Goal: Task Accomplishment & Management: Complete application form

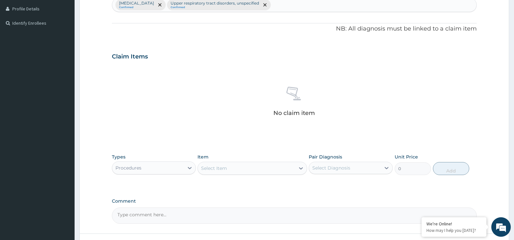
scroll to position [188, 0]
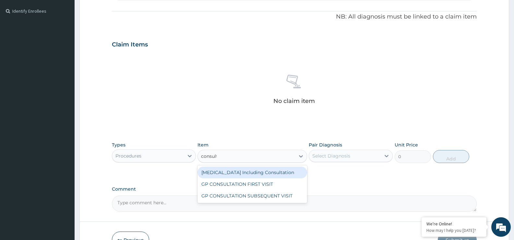
type input "consulta"
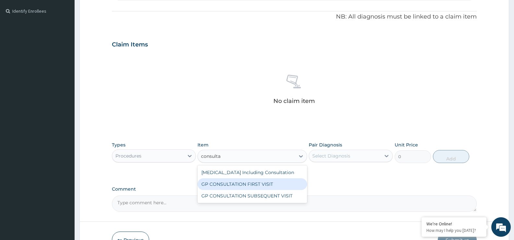
click at [288, 185] on div "GP CONSULTATION FIRST VISIT" at bounding box center [251, 184] width 109 height 12
type input "2500"
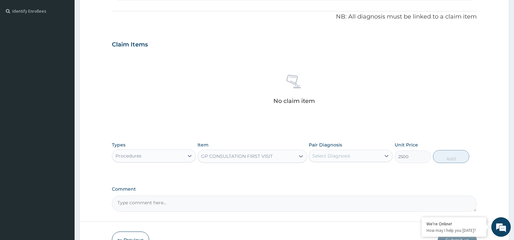
click at [334, 159] on div "Select Diagnosis" at bounding box center [345, 155] width 72 height 10
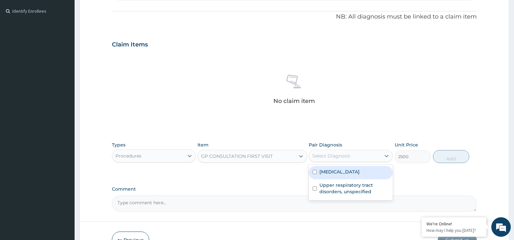
click at [335, 168] on div "[MEDICAL_DATA]" at bounding box center [351, 172] width 84 height 13
checkbox input "true"
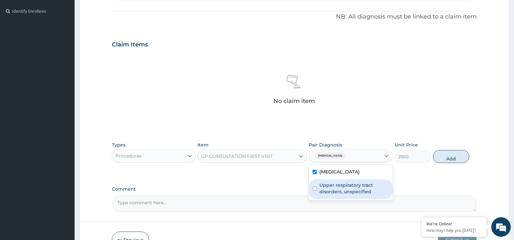
click at [335, 184] on label "Upper respiratory tract disorders, unspecified" at bounding box center [353, 188] width 69 height 13
checkbox input "true"
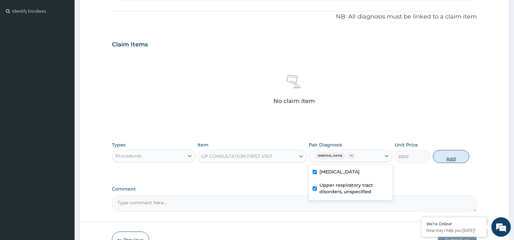
click at [452, 154] on button "Add" at bounding box center [451, 156] width 36 height 13
type input "0"
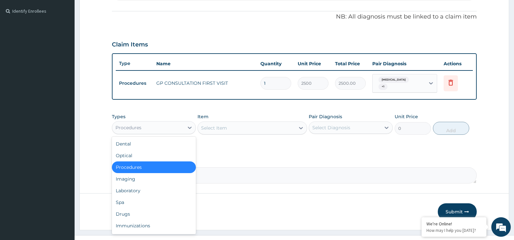
click at [151, 127] on div "Procedures" at bounding box center [148, 127] width 72 height 10
click at [130, 211] on div "Drugs" at bounding box center [154, 214] width 84 height 12
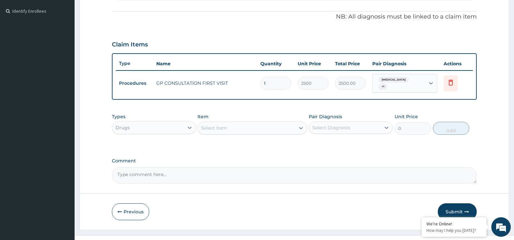
click at [245, 125] on div "Select Item" at bounding box center [246, 128] width 97 height 10
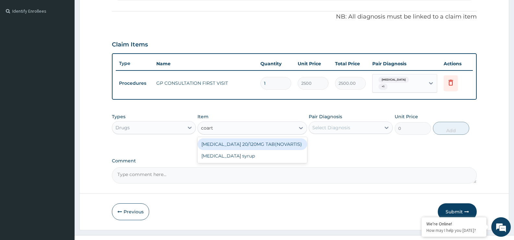
type input "coarte"
click at [247, 141] on div "[MEDICAL_DATA] 20/120MG TAB(NOVARTIS)" at bounding box center [251, 144] width 109 height 12
type input "150"
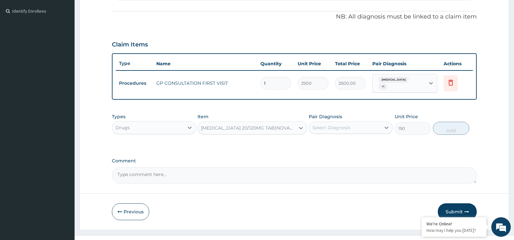
click at [337, 127] on div "Select Diagnosis" at bounding box center [331, 127] width 38 height 6
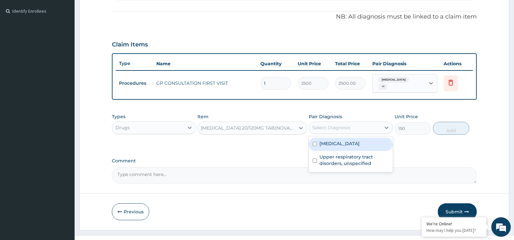
click at [344, 146] on label "[MEDICAL_DATA]" at bounding box center [339, 143] width 40 height 6
checkbox input "true"
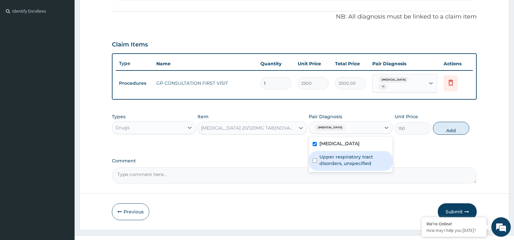
click at [344, 161] on label "Upper respiratory tract disorders, unspecified" at bounding box center [353, 159] width 69 height 13
checkbox input "true"
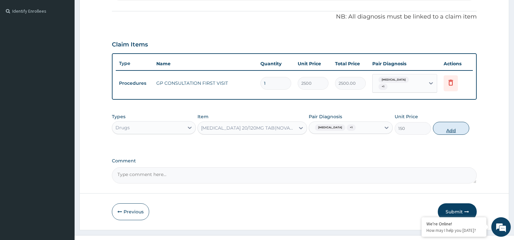
click at [448, 129] on button "Add" at bounding box center [451, 128] width 36 height 13
type input "0"
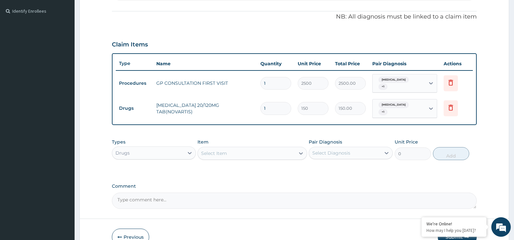
click at [252, 156] on div "Select Item" at bounding box center [246, 153] width 97 height 10
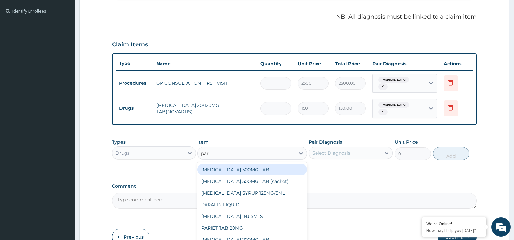
type input "para"
click at [247, 171] on div "[MEDICAL_DATA] 500MG TAB" at bounding box center [251, 169] width 109 height 12
type input "20"
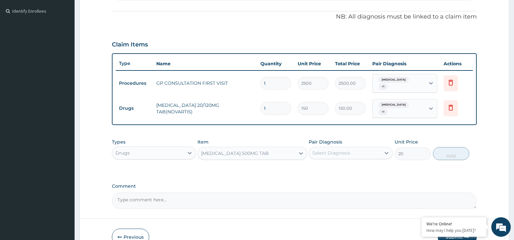
click at [337, 163] on div "Types Drugs Item [MEDICAL_DATA] 500MG TAB Pair Diagnosis Select Diagnosis Unit …" at bounding box center [294, 149] width 365 height 28
click at [333, 150] on div "Select Diagnosis" at bounding box center [331, 152] width 38 height 6
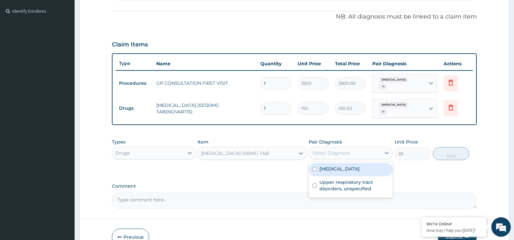
click at [337, 173] on div "[MEDICAL_DATA]" at bounding box center [351, 169] width 84 height 13
checkbox input "true"
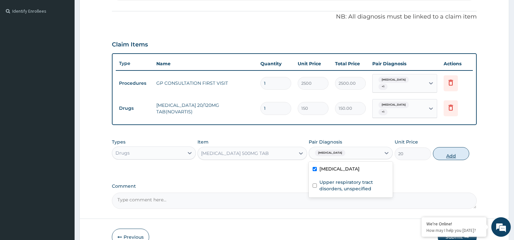
click at [448, 154] on button "Add" at bounding box center [451, 153] width 36 height 13
type input "0"
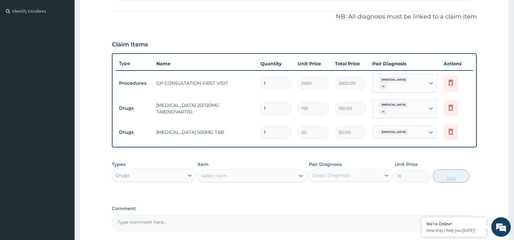
type input "18"
type input "360.00"
type input "18"
click at [249, 174] on div "Select Item" at bounding box center [246, 175] width 97 height 10
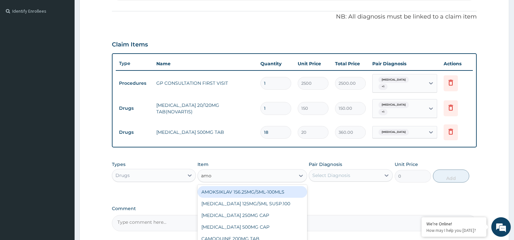
type input "amox"
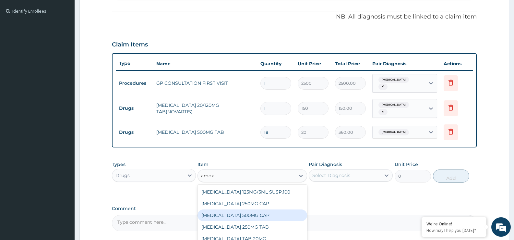
click at [246, 218] on div "[MEDICAL_DATA] 500MG CAP" at bounding box center [251, 215] width 109 height 12
type input "110"
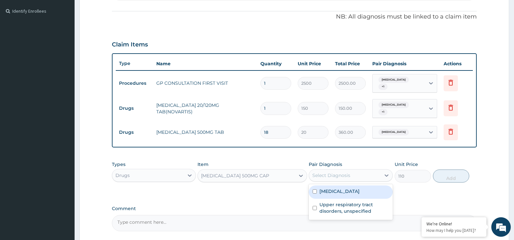
click at [328, 176] on div "Select Diagnosis" at bounding box center [331, 175] width 38 height 6
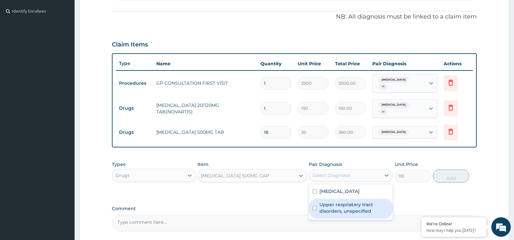
click at [326, 204] on label "Upper respiratory tract disorders, unspecified" at bounding box center [353, 207] width 69 height 13
checkbox input "true"
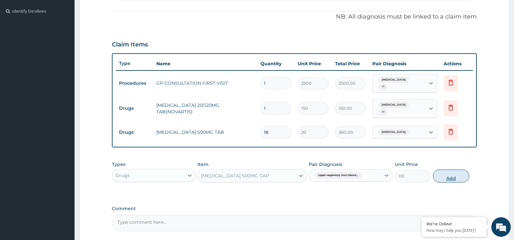
click at [457, 170] on button "Add" at bounding box center [451, 175] width 36 height 13
type input "0"
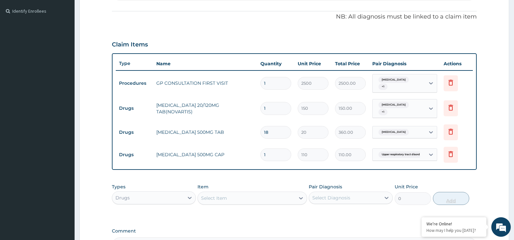
type input "15"
type input "1650.00"
type input "15"
click at [262, 198] on div "Select Item" at bounding box center [246, 198] width 97 height 10
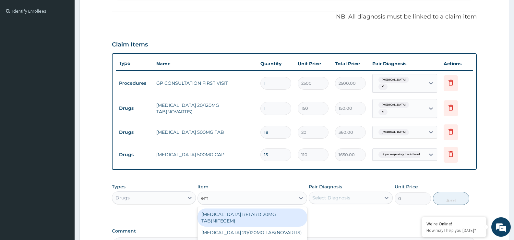
type input "e"
type input "cough"
click at [260, 217] on div "[MEDICAL_DATA] WITH [MEDICAL_DATA][PERSON_NAME]" at bounding box center [251, 217] width 109 height 18
type input "1500"
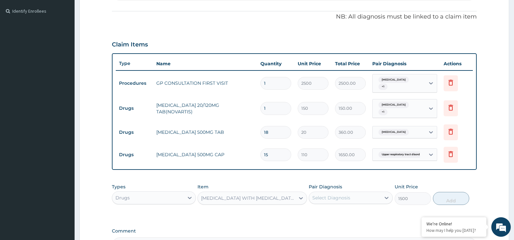
click at [345, 194] on div "Select Diagnosis" at bounding box center [331, 197] width 38 height 6
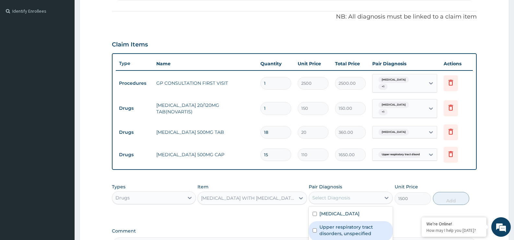
click at [341, 230] on label "Upper respiratory tract disorders, unspecified" at bounding box center [353, 229] width 69 height 13
checkbox input "true"
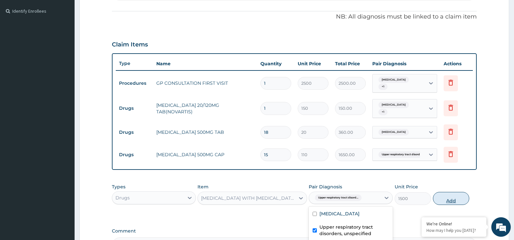
click at [458, 197] on button "Add" at bounding box center [451, 198] width 36 height 13
type input "0"
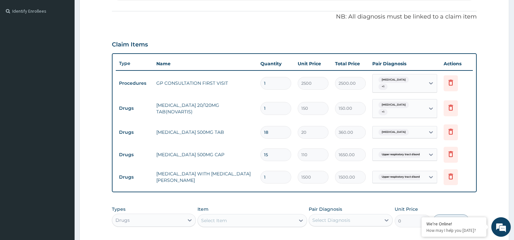
click at [254, 221] on div "Select Item" at bounding box center [246, 220] width 97 height 10
type input "vitamin c"
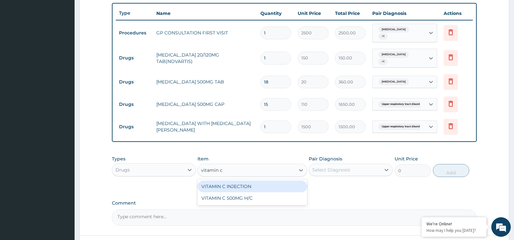
scroll to position [240, 0]
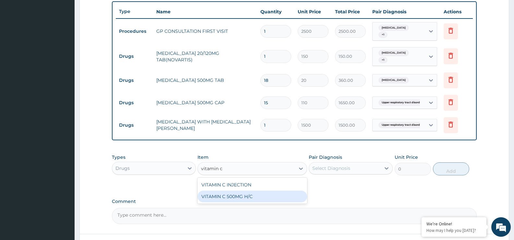
click at [262, 193] on div "VITAMIN C 500MG H/C" at bounding box center [251, 196] width 109 height 12
type input "60"
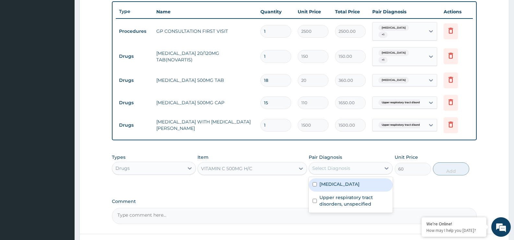
click at [337, 170] on div "Select Diagnosis" at bounding box center [331, 168] width 38 height 6
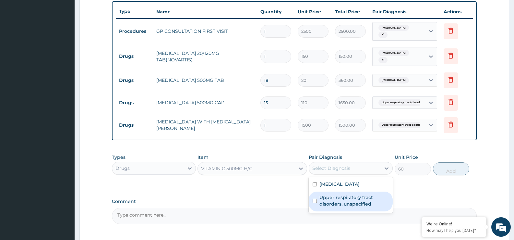
click at [336, 202] on label "Upper respiratory tract disorders, unspecified" at bounding box center [353, 200] width 69 height 13
checkbox input "true"
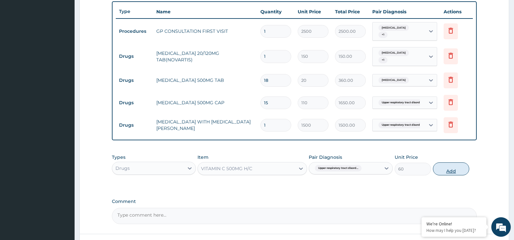
click at [447, 170] on button "Add" at bounding box center [451, 168] width 36 height 13
type input "0"
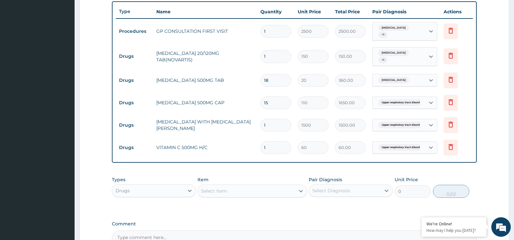
type input "15"
type input "900.00"
type input "15"
click at [424, 181] on div "Unit Price 0" at bounding box center [413, 186] width 36 height 21
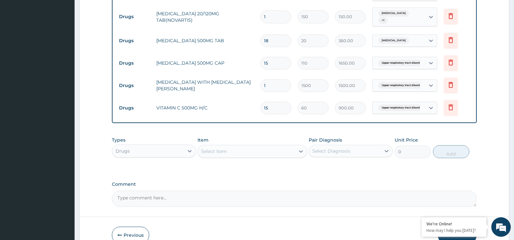
scroll to position [315, 0]
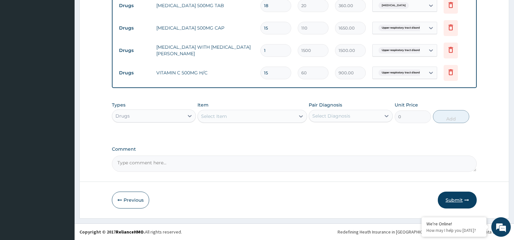
click at [460, 200] on button "Submit" at bounding box center [457, 199] width 39 height 17
